Goal: Information Seeking & Learning: Learn about a topic

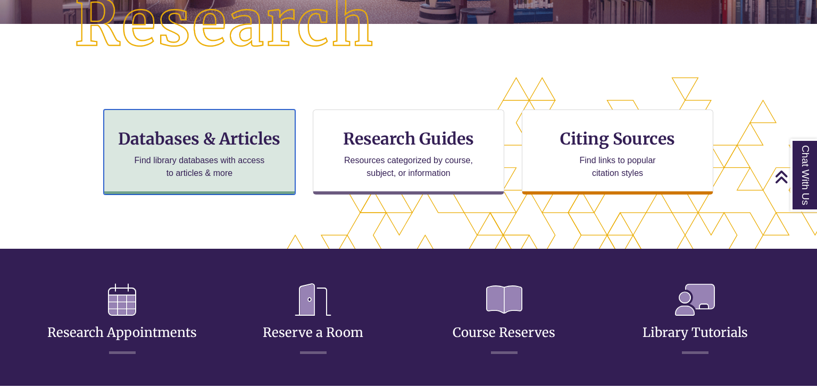
click at [175, 149] on div "Databases & Articles Find library databases with access to articles & more" at bounding box center [199, 152] width 191 height 85
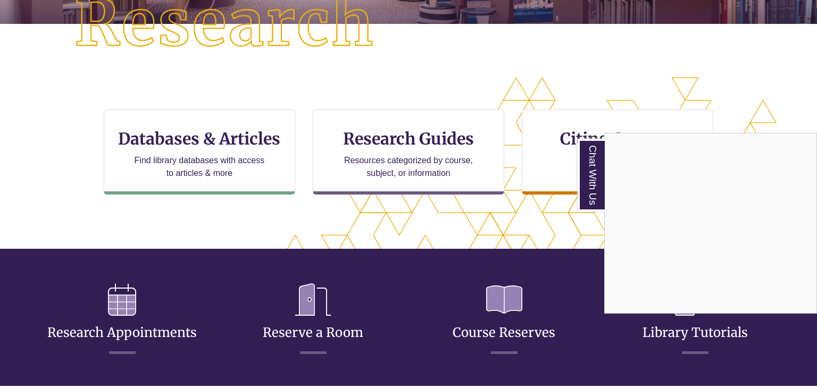
click at [510, 209] on div "Chat With Us" at bounding box center [408, 194] width 817 height 388
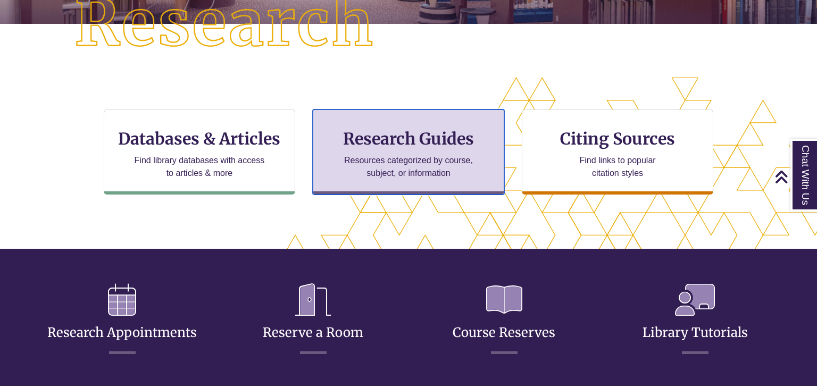
click at [384, 144] on h3 "Research Guides" at bounding box center [408, 139] width 173 height 20
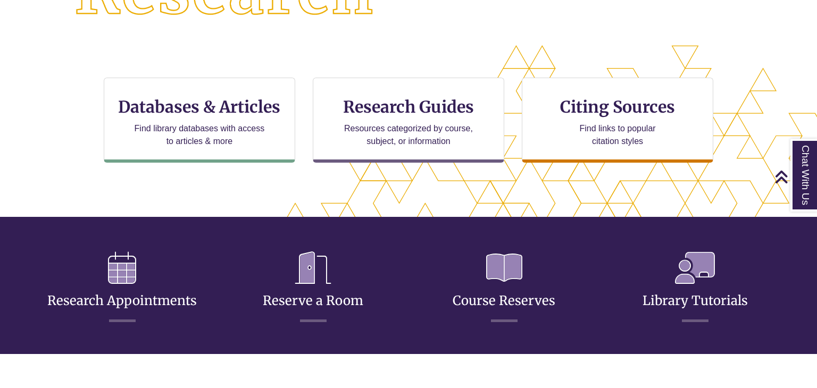
scroll to position [312, 0]
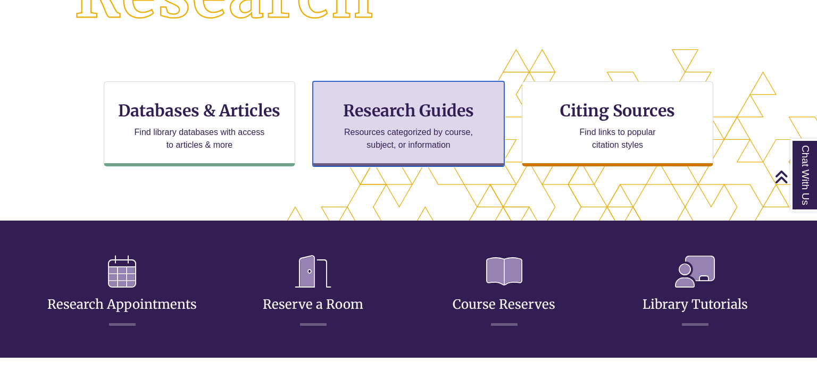
click at [373, 116] on h3 "Research Guides" at bounding box center [408, 111] width 173 height 20
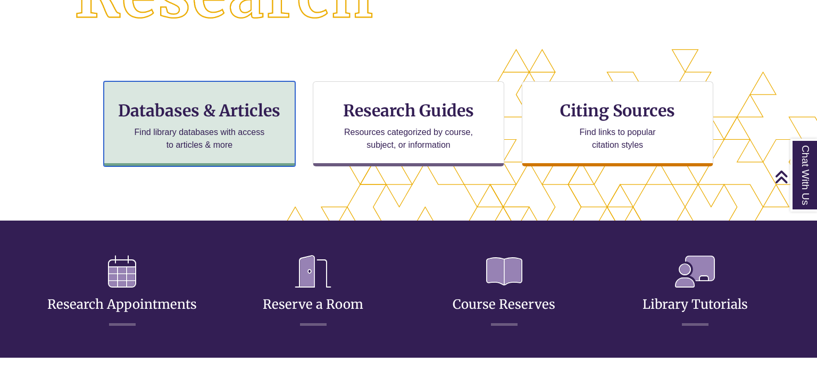
click at [157, 105] on h3 "Databases & Articles" at bounding box center [199, 111] width 173 height 20
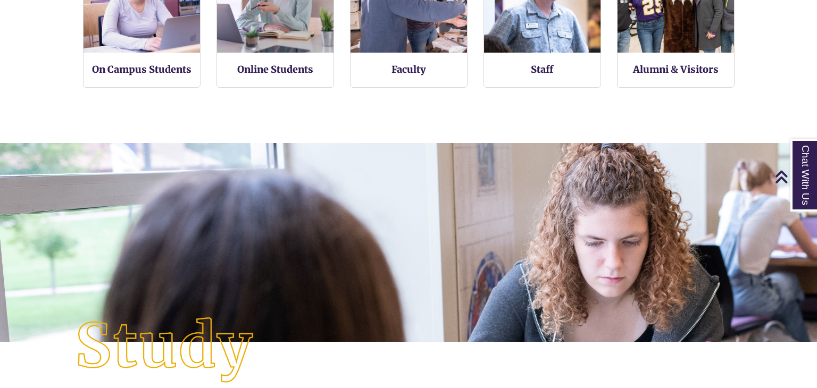
scroll to position [0, 0]
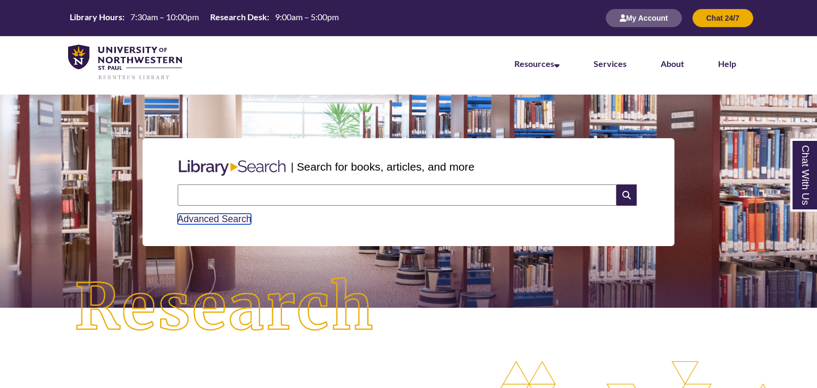
click at [196, 221] on link "Advanced Search" at bounding box center [215, 219] width 74 height 11
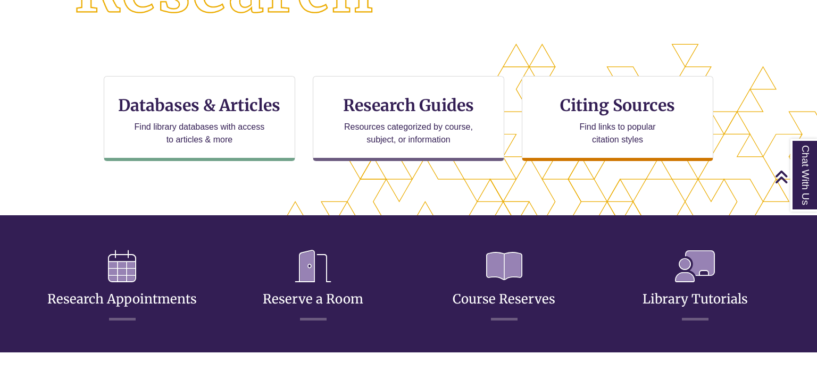
scroll to position [319, 0]
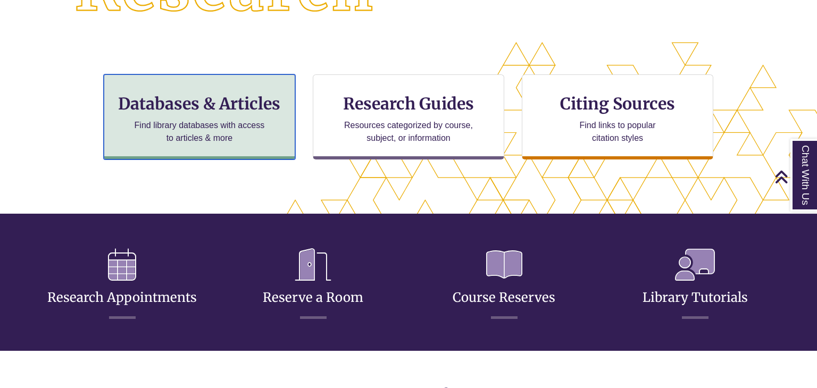
click at [137, 105] on h3 "Databases & Articles" at bounding box center [199, 104] width 173 height 20
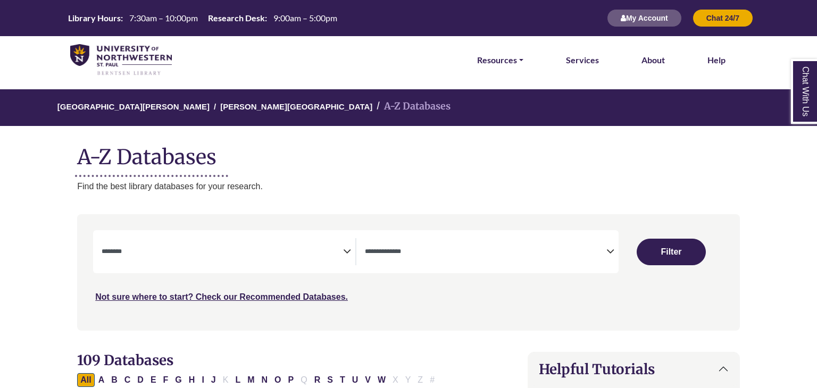
select select "Database Subject Filter"
select select "Database Types Filter"
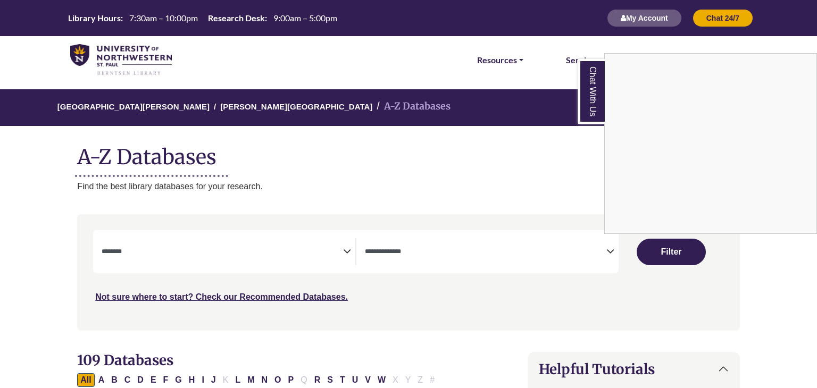
click at [519, 173] on div "Chat With Us" at bounding box center [408, 194] width 817 height 388
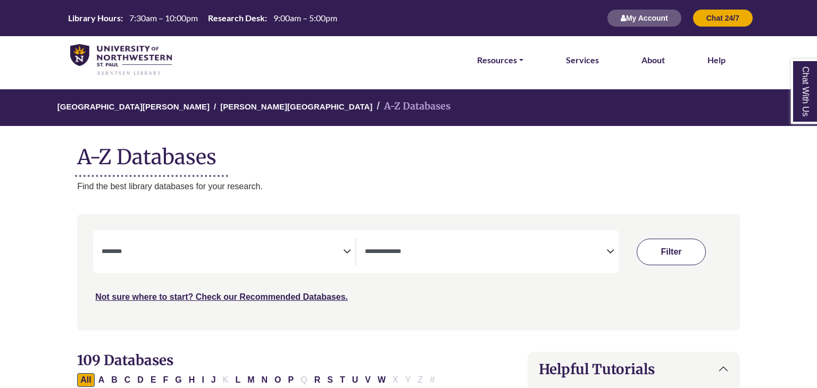
click at [671, 255] on button "Filter" at bounding box center [671, 252] width 69 height 27
select select "Database Subject Filter"
select select "Database Types Filter"
select select "Database Subject Filter"
select select "Database Types Filter"
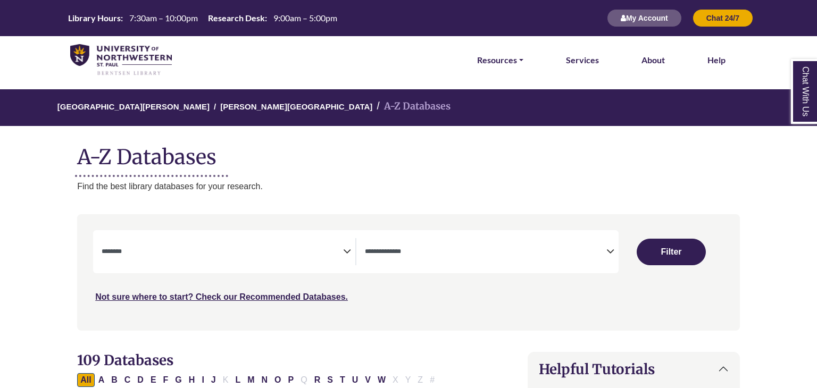
select select "Database Subject Filter"
select select "Database Types Filter"
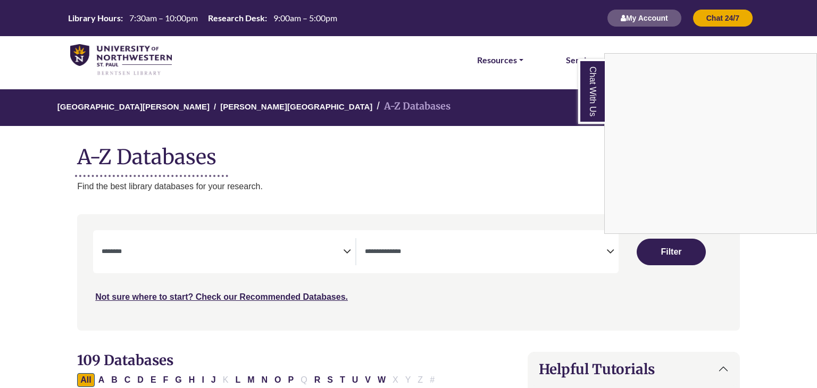
click at [389, 185] on div "Chat With Us" at bounding box center [408, 194] width 817 height 388
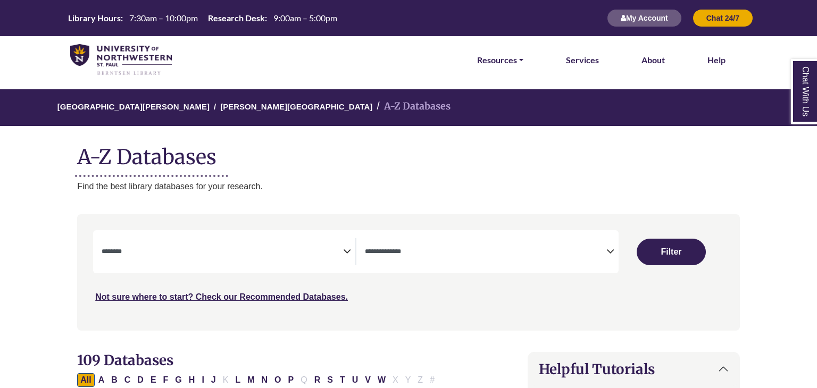
select select "Database Subject Filter"
select select "Database Types Filter"
click at [191, 243] on span "Search filters" at bounding box center [222, 251] width 241 height 27
